Goal: Task Accomplishment & Management: Manage account settings

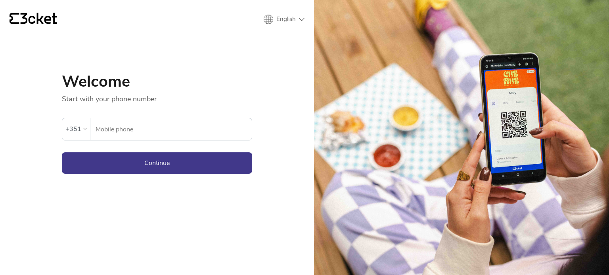
click at [147, 130] on input "Mobile phone" at bounding box center [173, 129] width 157 height 22
type input "964948293"
click at [166, 160] on button "Continue" at bounding box center [157, 163] width 190 height 21
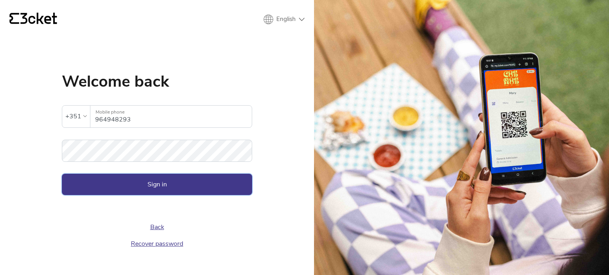
click at [156, 185] on button "Sign in" at bounding box center [157, 184] width 190 height 21
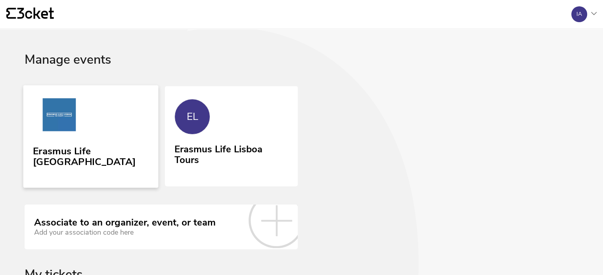
click at [61, 132] on img at bounding box center [59, 116] width 53 height 36
